Goal: Contribute content: Add original content to the website for others to see

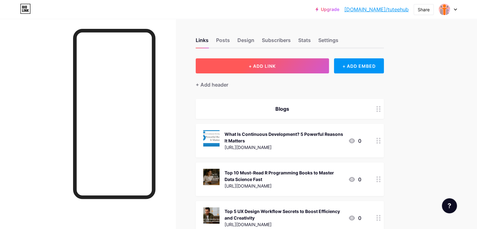
click at [273, 65] on button "+ ADD LINK" at bounding box center [262, 65] width 133 height 15
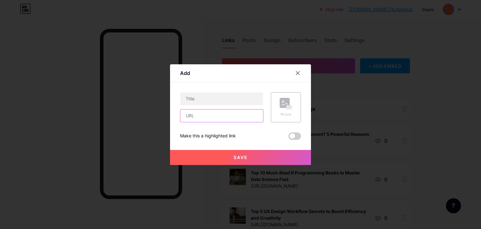
click at [242, 119] on input "text" at bounding box center [222, 115] width 83 height 13
paste input "[URL][DOMAIN_NAME]"
type input "[URL][DOMAIN_NAME]"
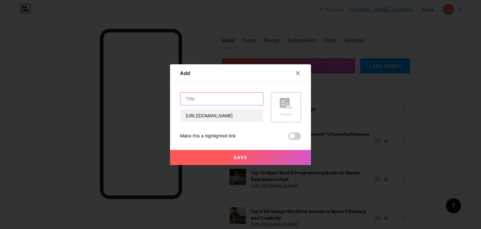
click at [250, 94] on input "text" at bounding box center [222, 98] width 83 height 13
paste input "UPSC ESE 2026 🚨 474 Vacancies Out!"
type input "UPSC ESE 2026 🚨 474 Vacancies Out!"
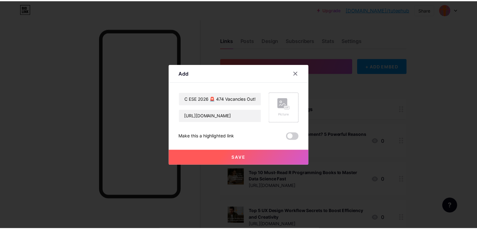
scroll to position [0, 0]
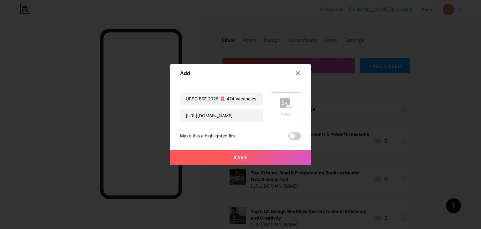
click at [285, 103] on rect at bounding box center [285, 103] width 10 height 10
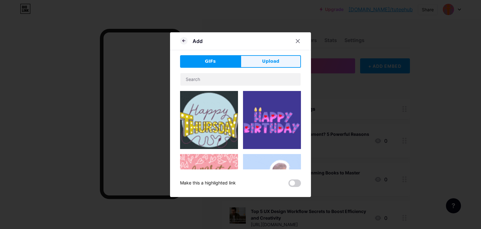
click at [260, 62] on button "Upload" at bounding box center [271, 61] width 61 height 13
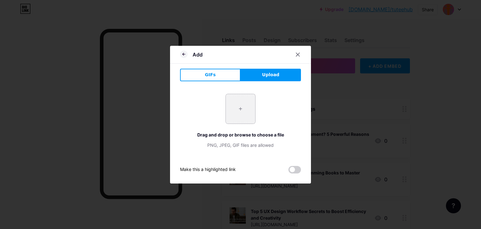
click at [238, 113] on input "file" at bounding box center [240, 108] width 29 height 29
type input "C:\fakepath\Add a heading (58).png"
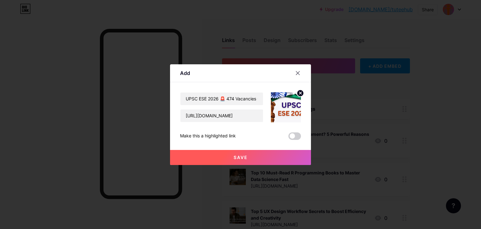
click at [247, 155] on span "Save" at bounding box center [241, 157] width 14 height 5
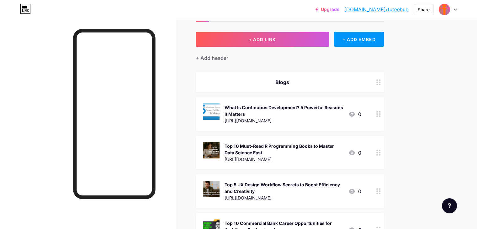
scroll to position [4, 0]
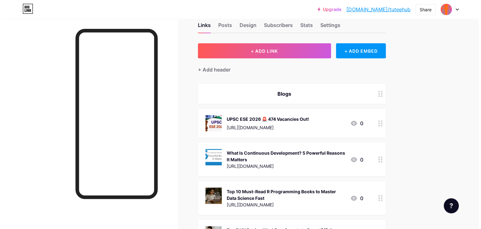
scroll to position [3, 0]
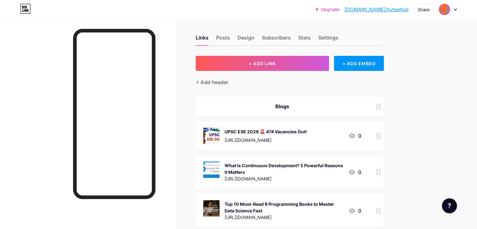
click at [381, 134] on icon at bounding box center [378, 136] width 4 height 6
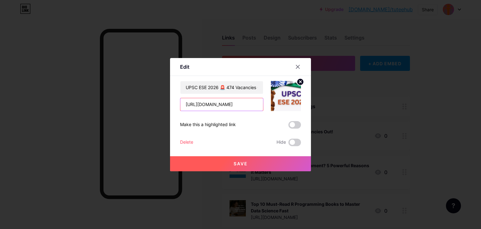
drag, startPoint x: 185, startPoint y: 103, endPoint x: 281, endPoint y: 103, distance: 95.9
click at [281, 103] on div "UPSC ESE 2026 🚨 474 Vacancies Out! https://blogs.tuteehub.com/detail/upsc-ese-2…" at bounding box center [240, 96] width 121 height 30
paste input "tutoring.tuteehub.com/upscese2026biolink"
type input "https://tutoring.tuteehub.com/upscese2026biolink"
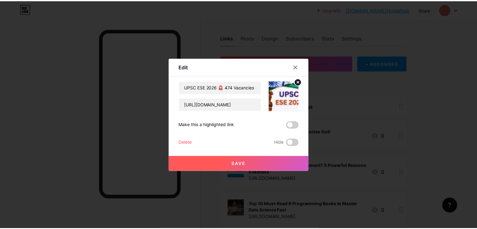
scroll to position [0, 0]
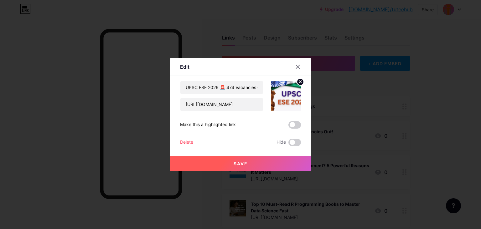
click at [249, 164] on button "Save" at bounding box center [240, 163] width 141 height 15
